Goal: Task Accomplishment & Management: Use online tool/utility

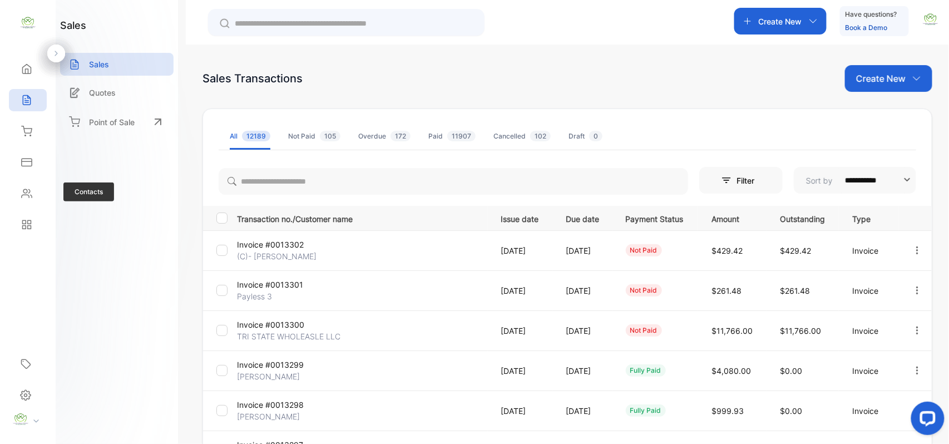
drag, startPoint x: 38, startPoint y: 190, endPoint x: 18, endPoint y: 207, distance: 27.2
click at [23, 199] on div "Contacts" at bounding box center [28, 193] width 38 height 22
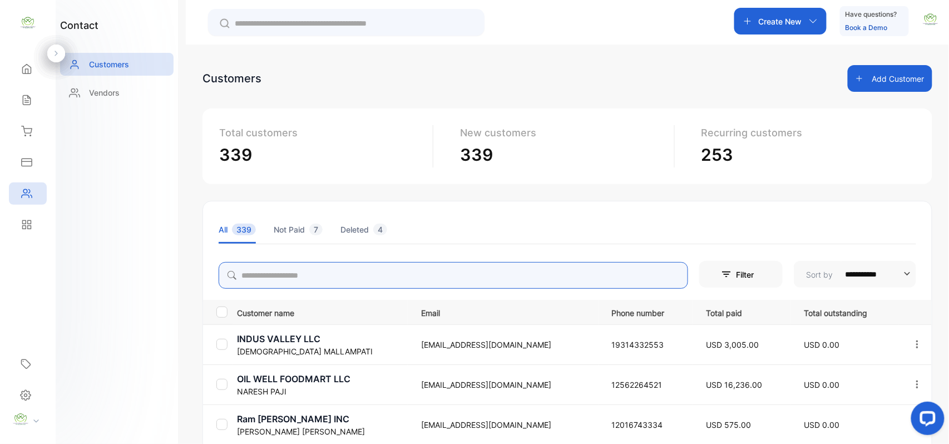
click at [511, 283] on input "search" at bounding box center [453, 275] width 469 height 27
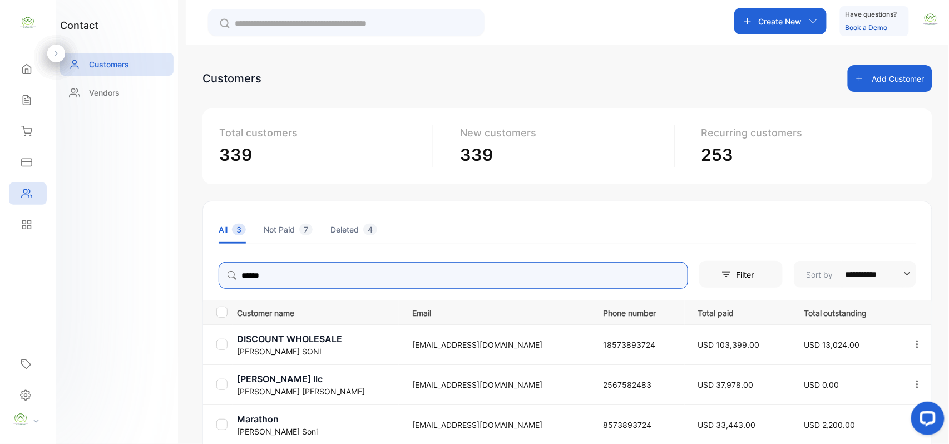
type input "******"
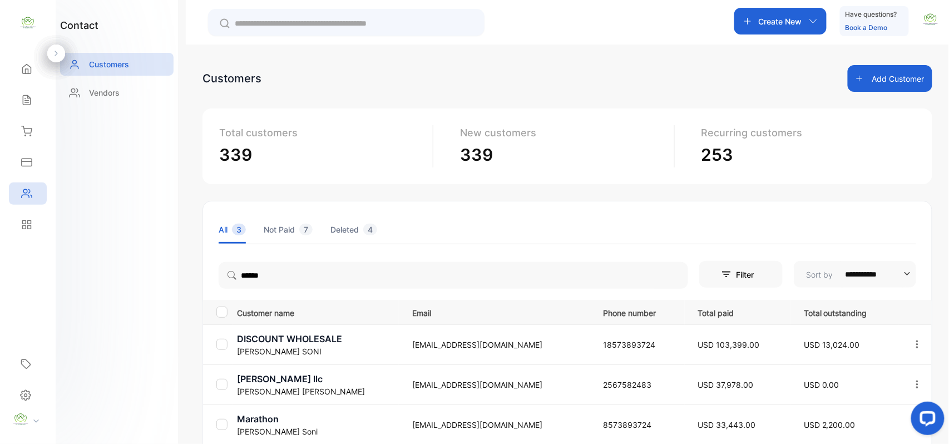
click at [136, 313] on div "contact Customers Vendors" at bounding box center [117, 222] width 122 height 444
click at [268, 424] on p "Marathon" at bounding box center [317, 418] width 161 height 13
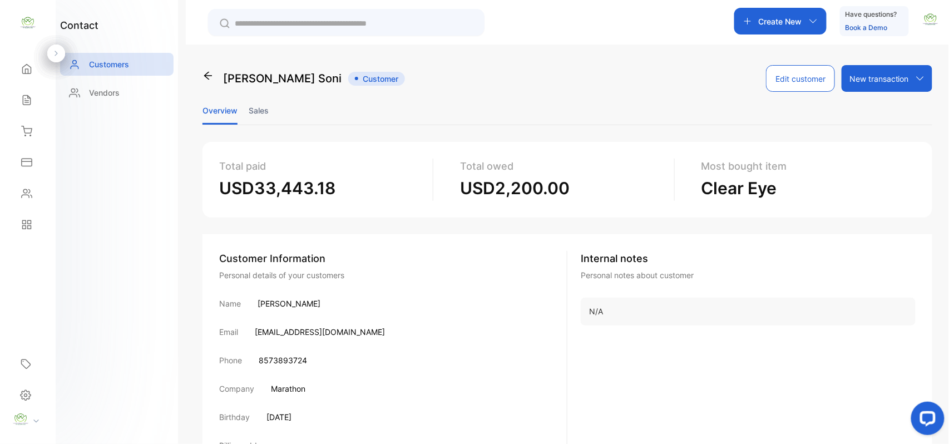
click at [249, 117] on li "Sales" at bounding box center [259, 110] width 20 height 28
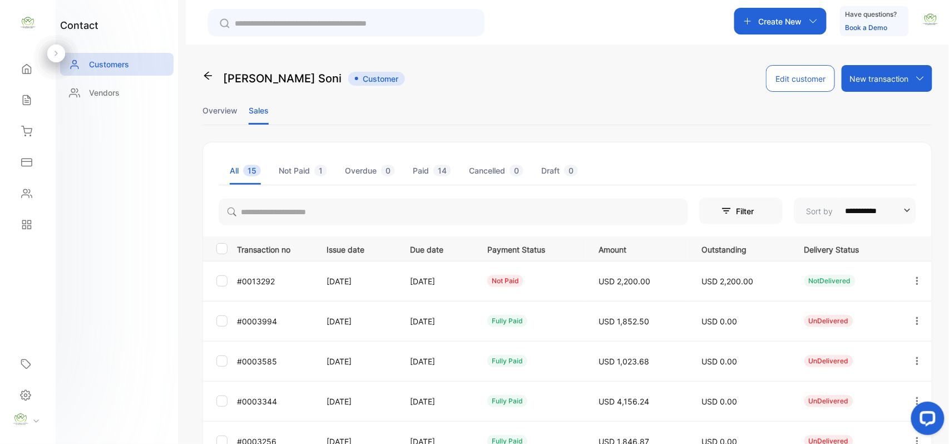
click at [914, 279] on icon "button" at bounding box center [917, 281] width 10 height 10
click at [881, 309] on div "View" at bounding box center [866, 315] width 125 height 22
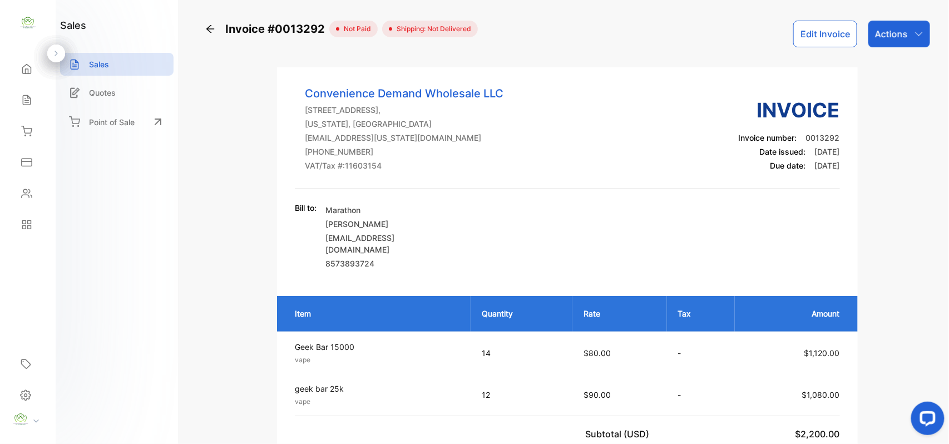
click at [823, 28] on button "Edit Invoice" at bounding box center [825, 34] width 64 height 27
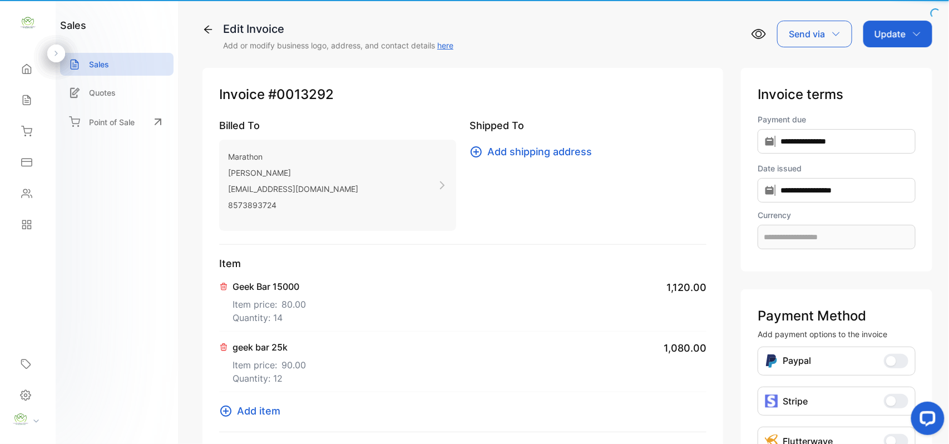
type input "**********"
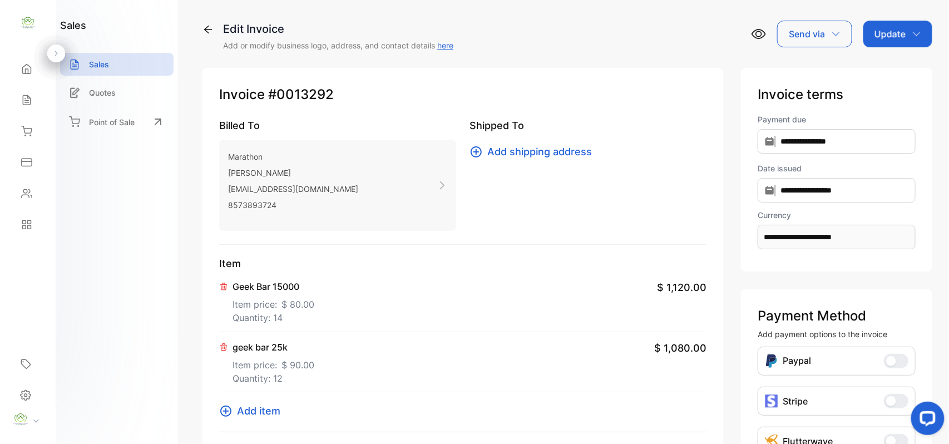
click at [224, 285] on icon at bounding box center [224, 286] width 6 height 7
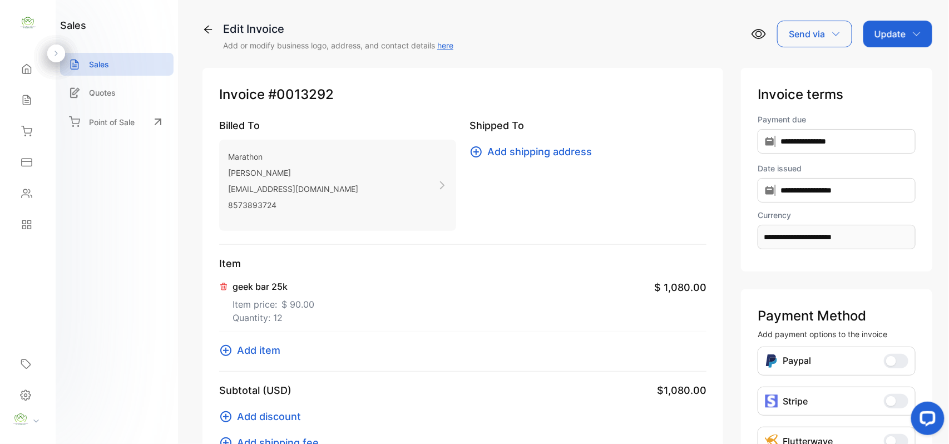
click at [912, 37] on icon "button" at bounding box center [916, 33] width 9 height 9
click at [897, 74] on div "Invoice" at bounding box center [900, 71] width 64 height 22
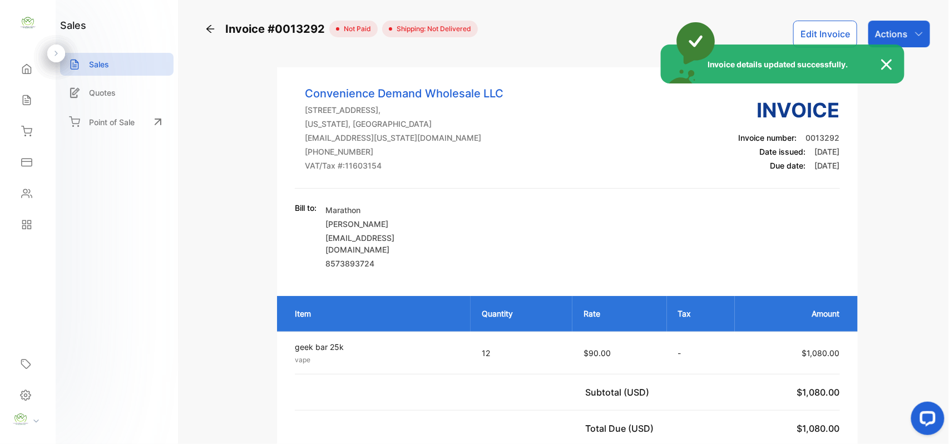
click at [908, 29] on div "Invoice details updated successfully." at bounding box center [474, 222] width 949 height 444
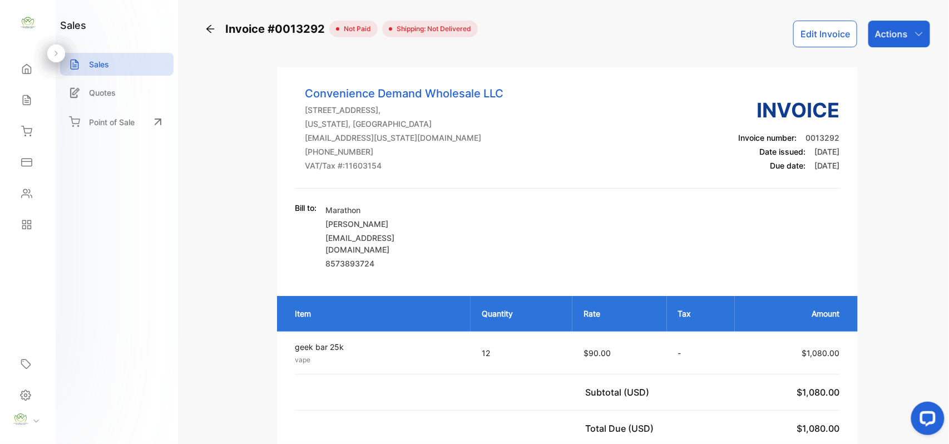
click at [908, 29] on div "Actions" at bounding box center [899, 34] width 62 height 27
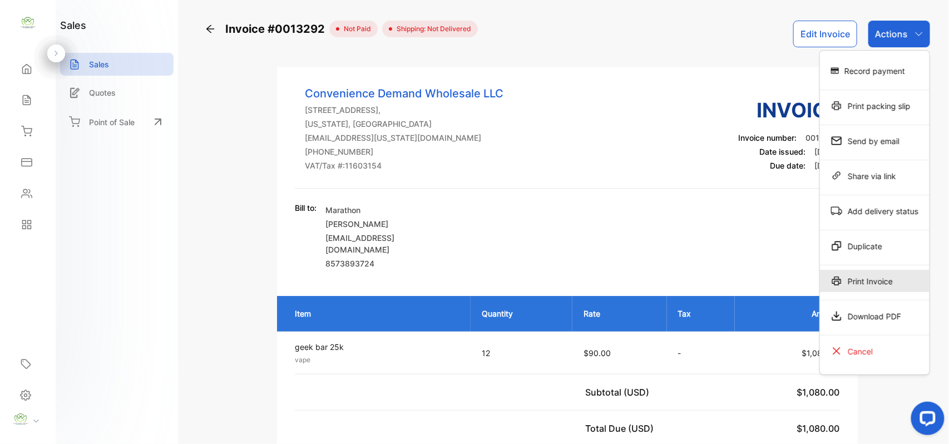
click at [873, 290] on div "Print Invoice" at bounding box center [875, 281] width 110 height 22
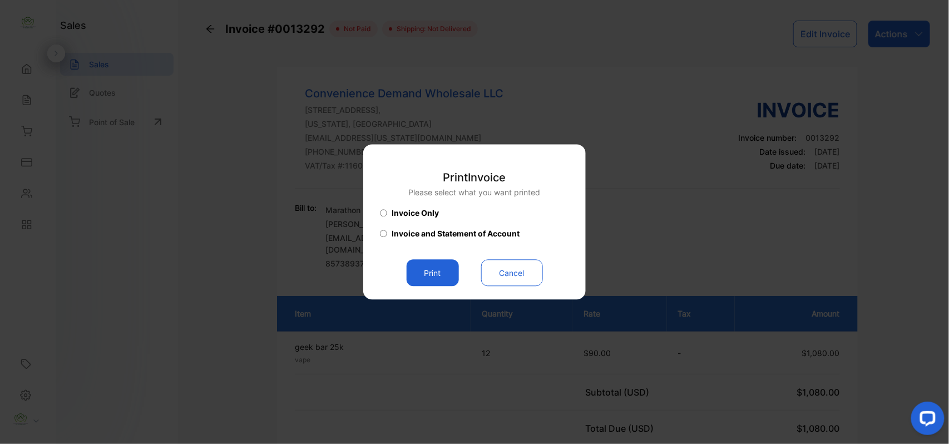
click at [448, 275] on button "Print" at bounding box center [433, 273] width 52 height 27
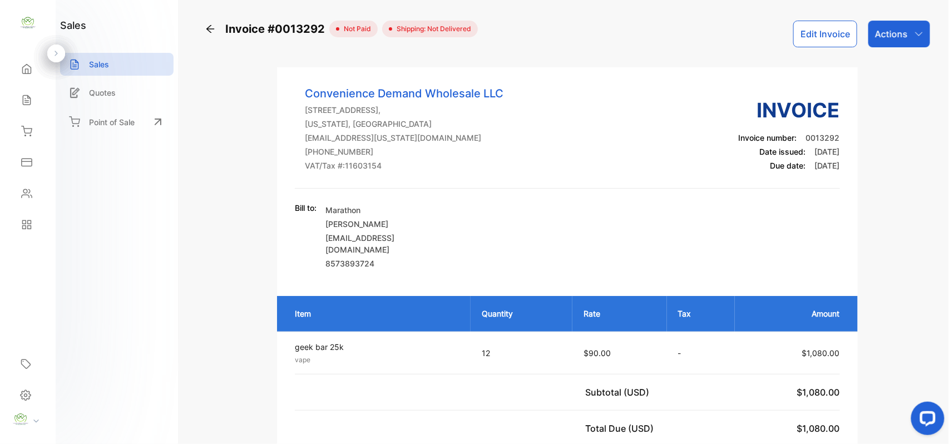
click at [904, 34] on p "Actions" at bounding box center [891, 33] width 33 height 13
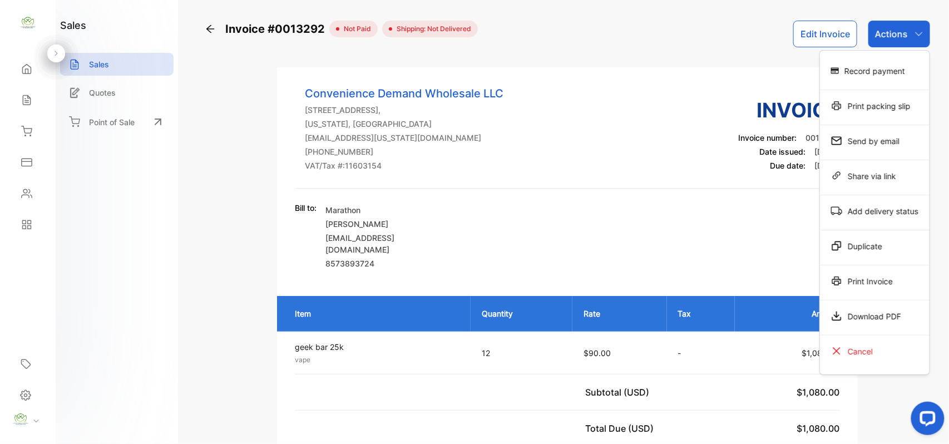
click at [878, 68] on div "Record payment" at bounding box center [875, 71] width 110 height 22
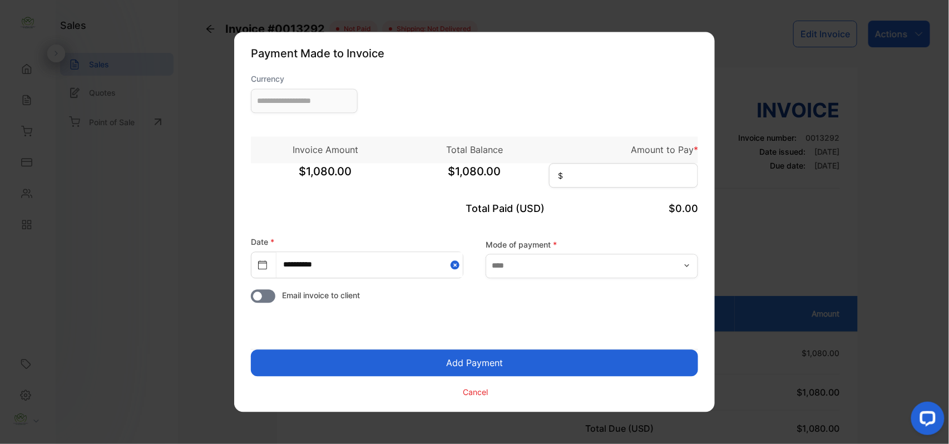
type input "**********"
click at [668, 174] on input at bounding box center [623, 175] width 149 height 24
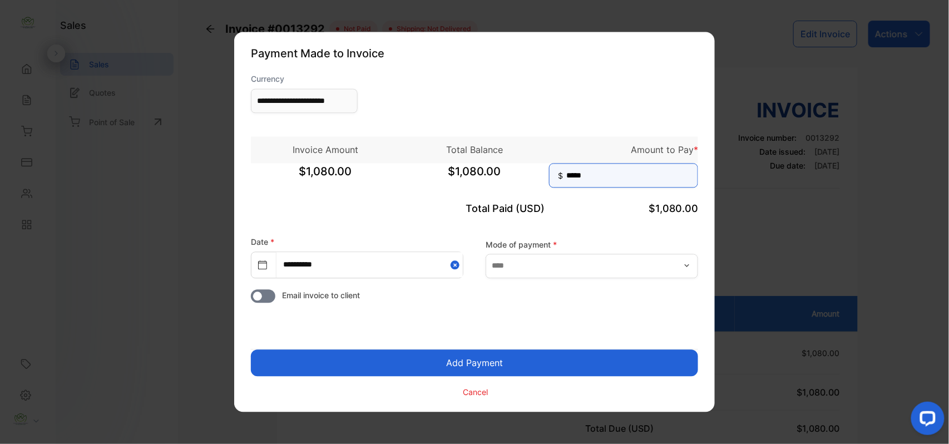
type input "*****"
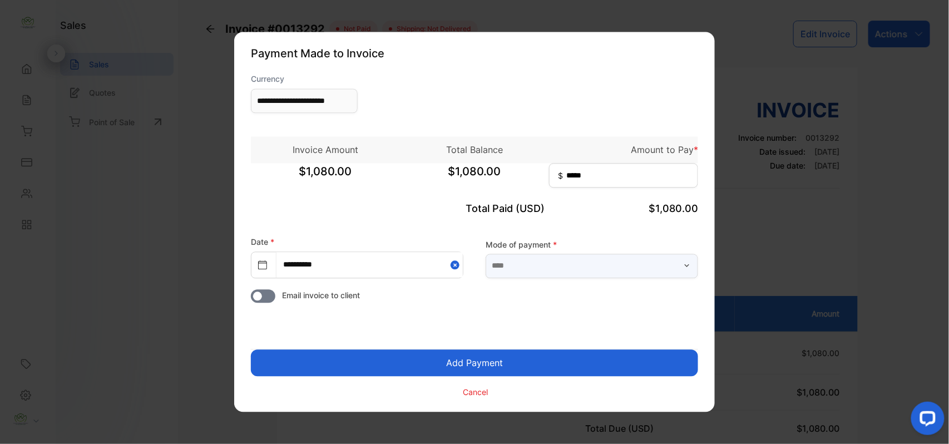
click at [539, 264] on input "text" at bounding box center [591, 266] width 212 height 24
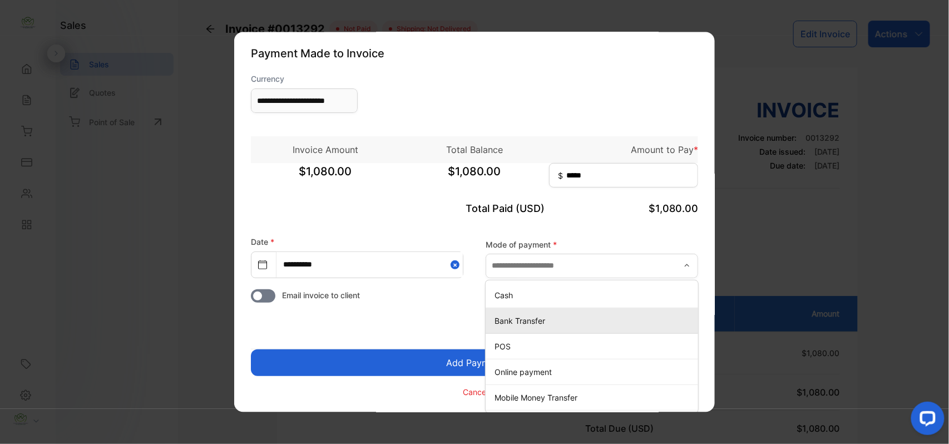
click at [519, 321] on p "Bank Transfer" at bounding box center [593, 321] width 199 height 12
type input "**********"
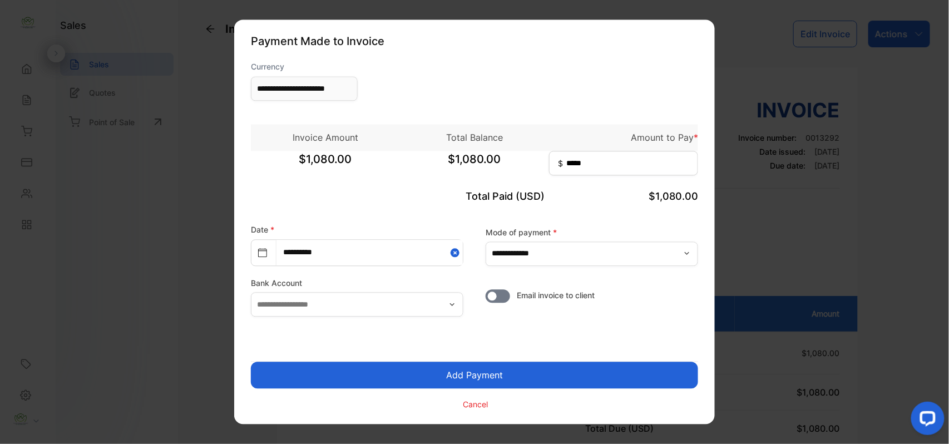
click at [425, 374] on button "Add Payment" at bounding box center [474, 375] width 447 height 27
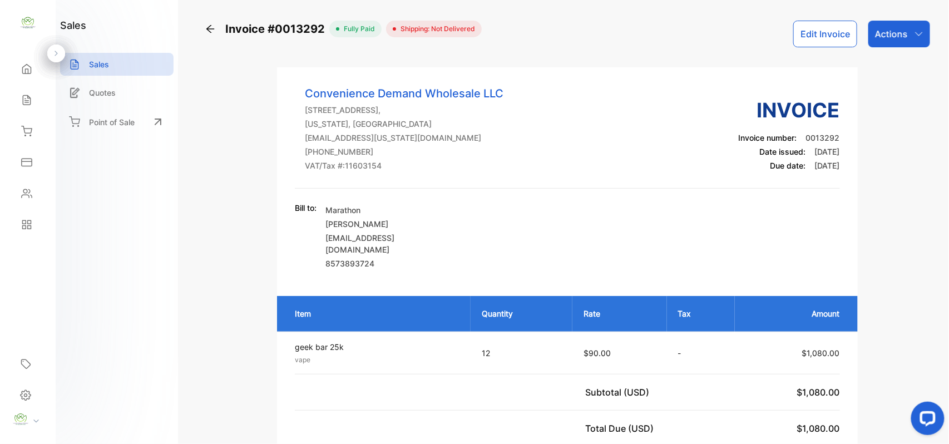
drag, startPoint x: 875, startPoint y: 18, endPoint x: 873, endPoint y: 25, distance: 6.9
click at [875, 19] on div "Invoice #0013292 fully paid Shipping: Not Delivered Edit Invoice Actions Conven…" at bounding box center [567, 222] width 763 height 444
click at [879, 38] on p "Actions" at bounding box center [891, 33] width 33 height 13
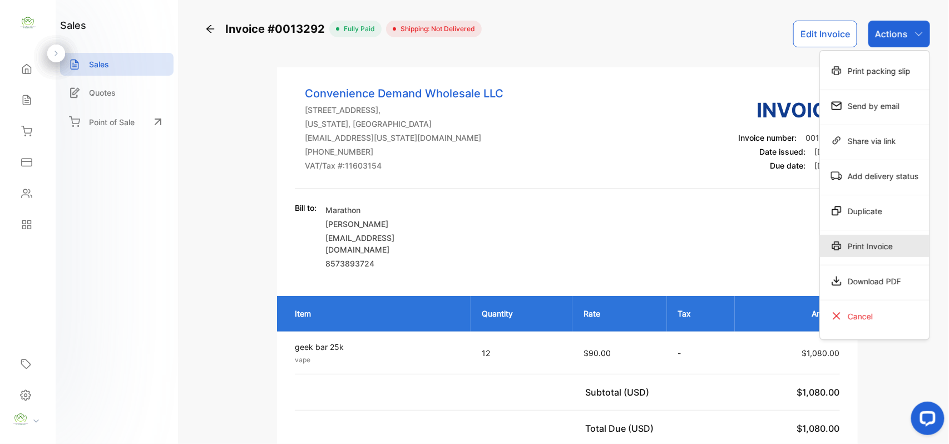
click at [863, 247] on div "Print Invoice" at bounding box center [875, 246] width 110 height 22
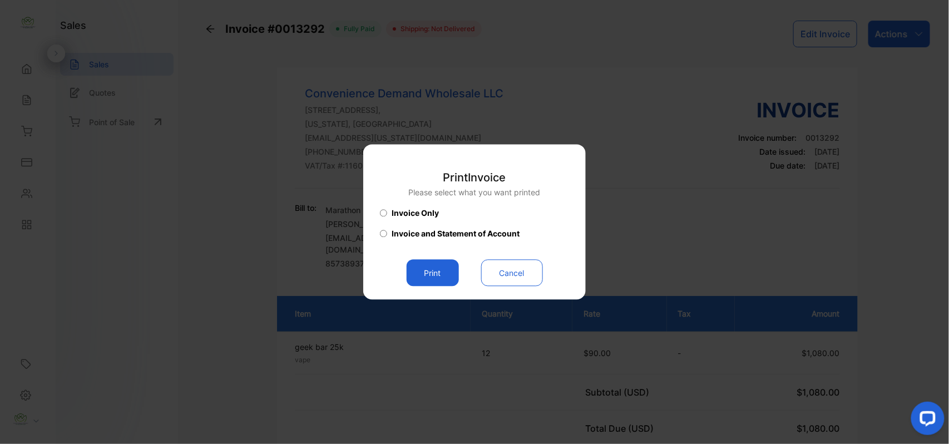
click at [423, 277] on button "Print" at bounding box center [433, 273] width 52 height 27
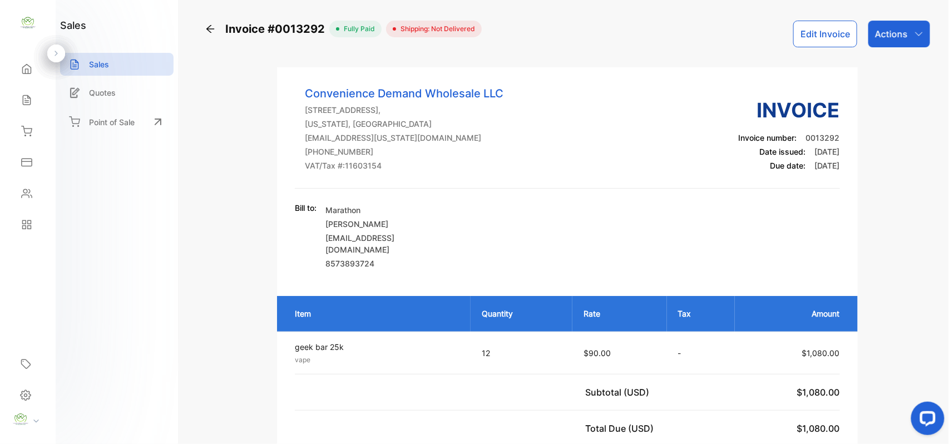
click at [894, 25] on div "Actions" at bounding box center [899, 34] width 62 height 27
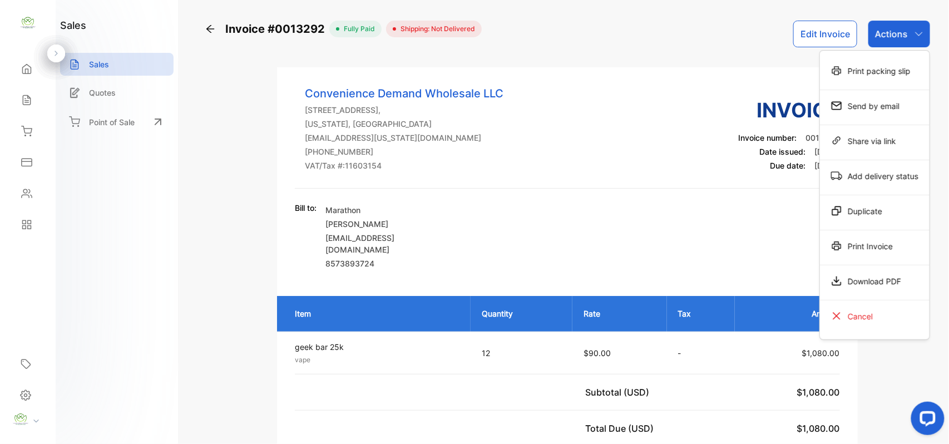
click at [881, 61] on div "Print packing slip" at bounding box center [875, 71] width 110 height 22
